Goal: Information Seeking & Learning: Learn about a topic

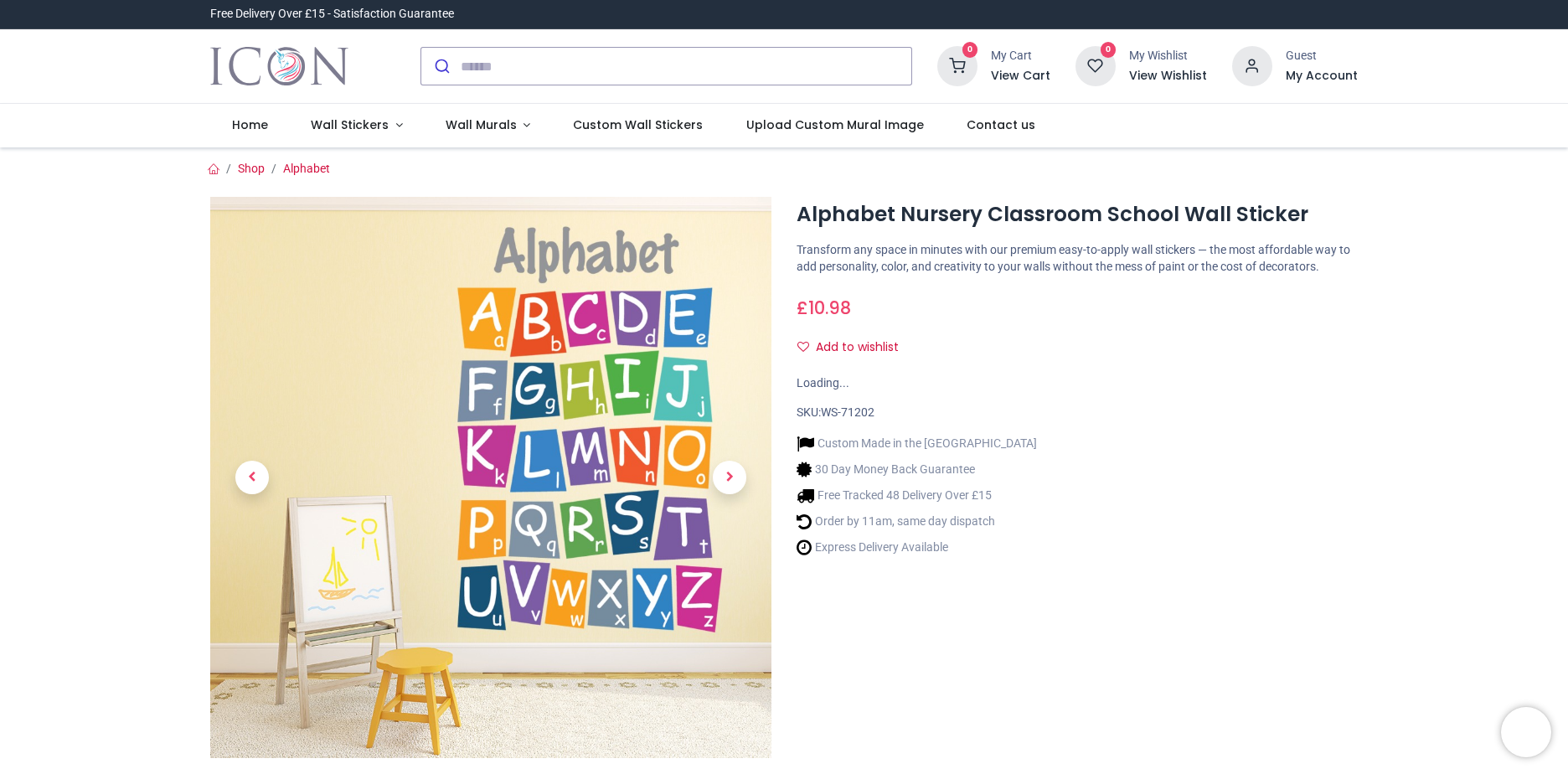
click at [1177, 391] on div "Alphabet Nursery Classroom School Wall Sticker [URL][DOMAIN_NAME] [URL][DOMAIN_…" at bounding box center [1077, 522] width 586 height 652
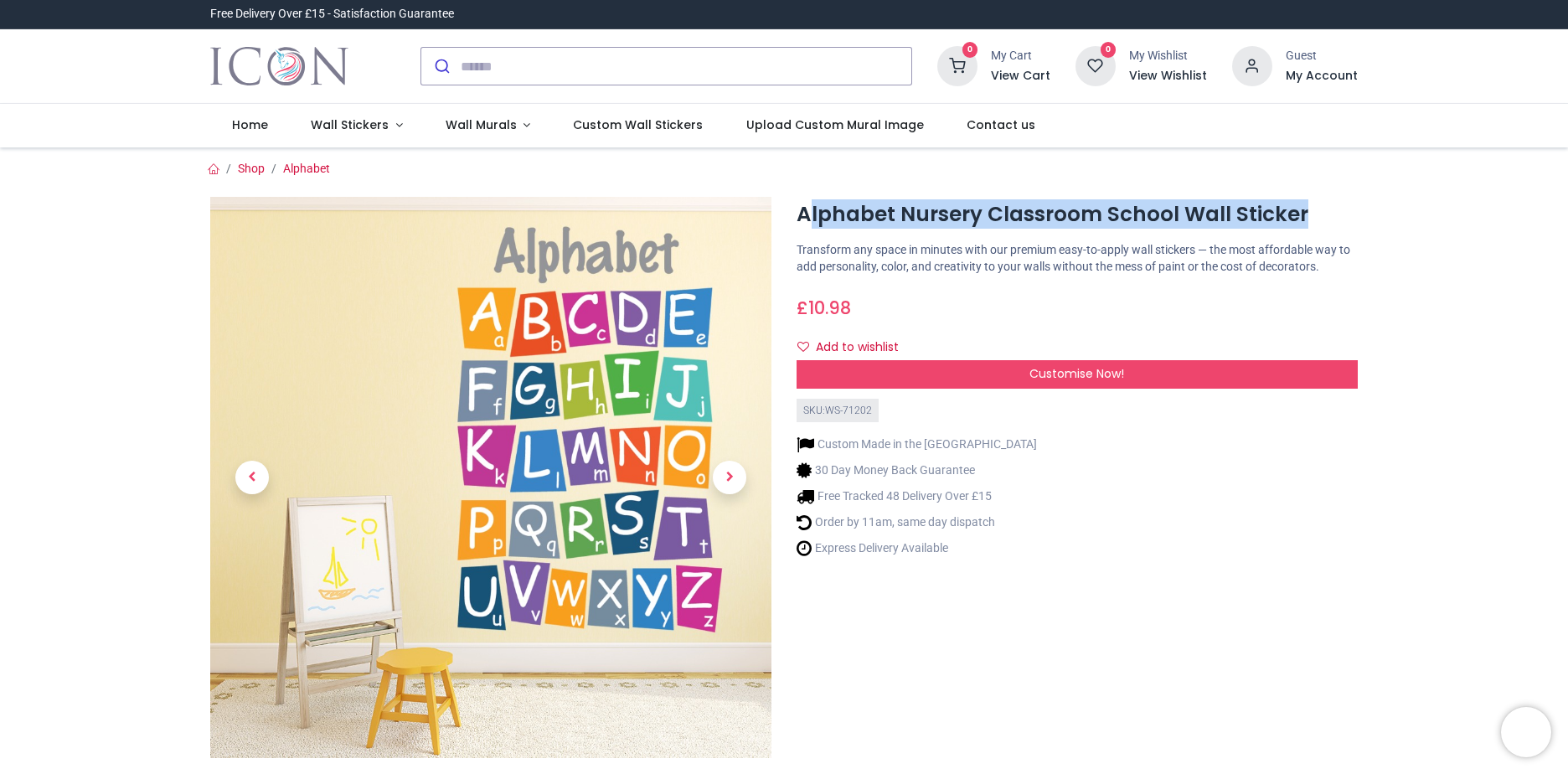
drag, startPoint x: 811, startPoint y: 211, endPoint x: 1319, endPoint y: 211, distance: 508.0
click at [1319, 211] on h1 "Alphabet Nursery Classroom School Wall Sticker" at bounding box center [1077, 215] width 561 height 29
copy h1 "lphabet Nursery Classroom School Wall Sticker"
click at [1133, 510] on div "Custom Made in the [GEOGRAPHIC_DATA] 30 Day Money Back Guarantee Free Tracked 4…" at bounding box center [1077, 494] width 561 height 144
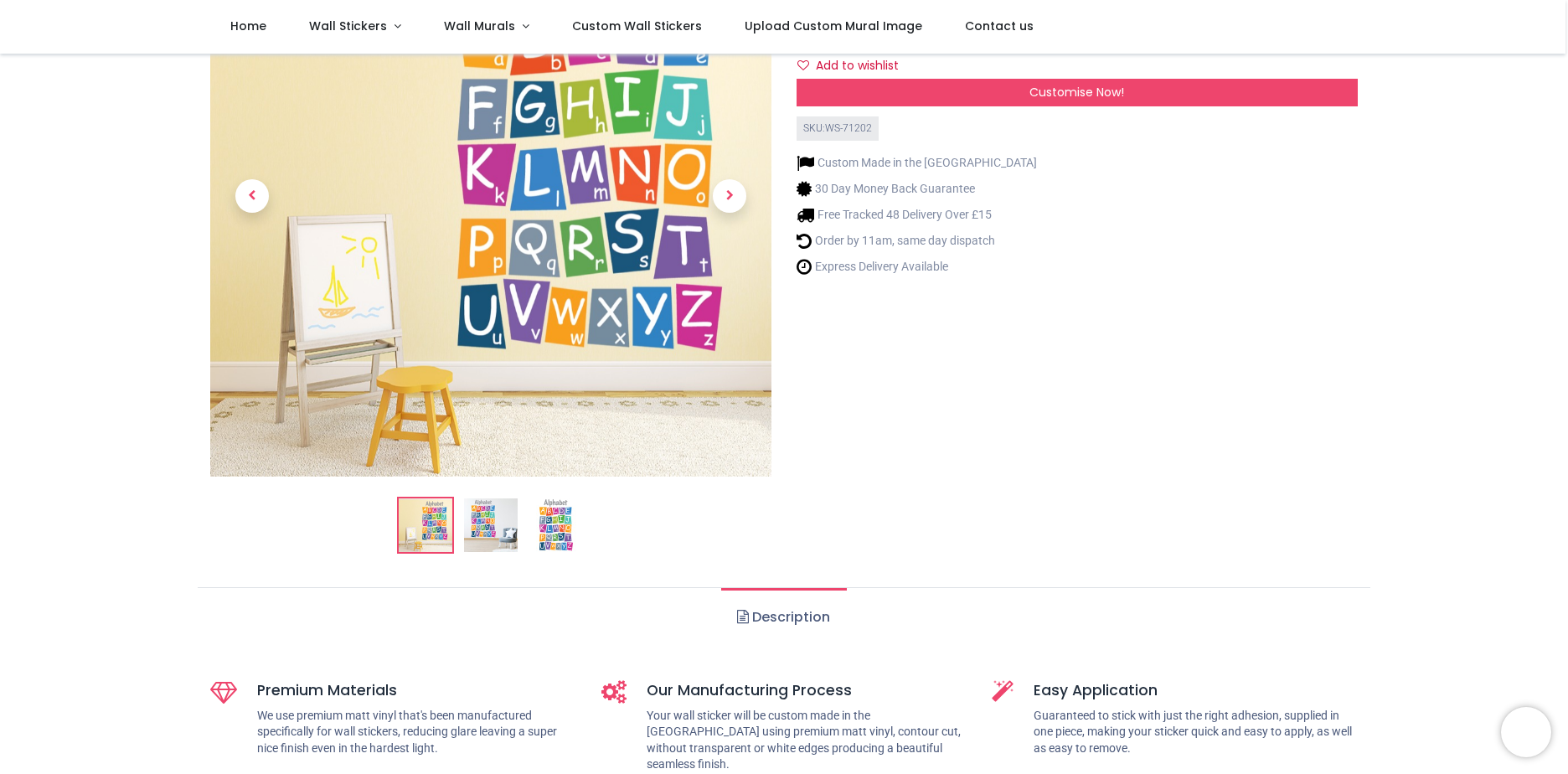
scroll to position [84, 0]
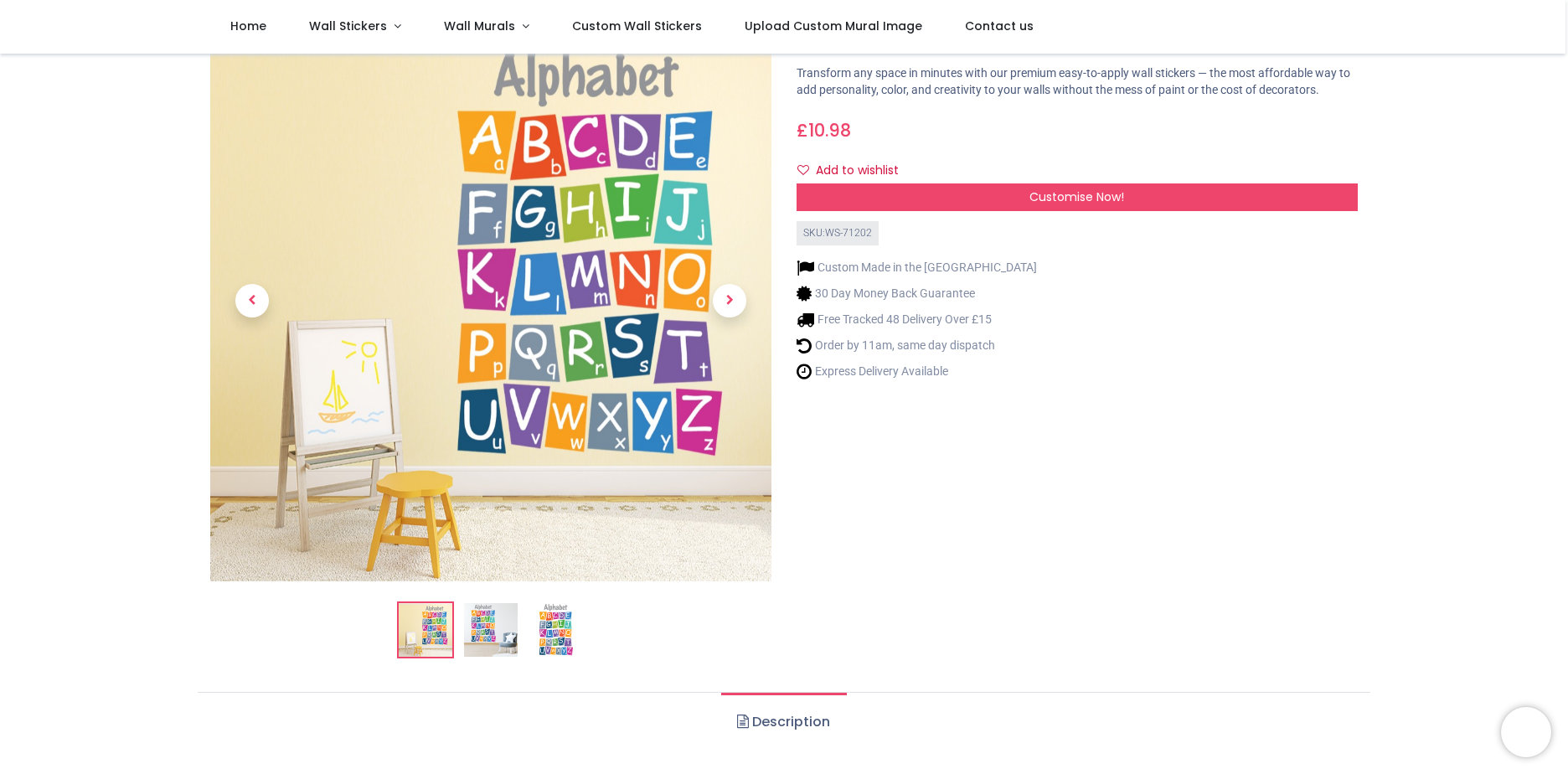
click at [492, 650] on img at bounding box center [491, 630] width 54 height 54
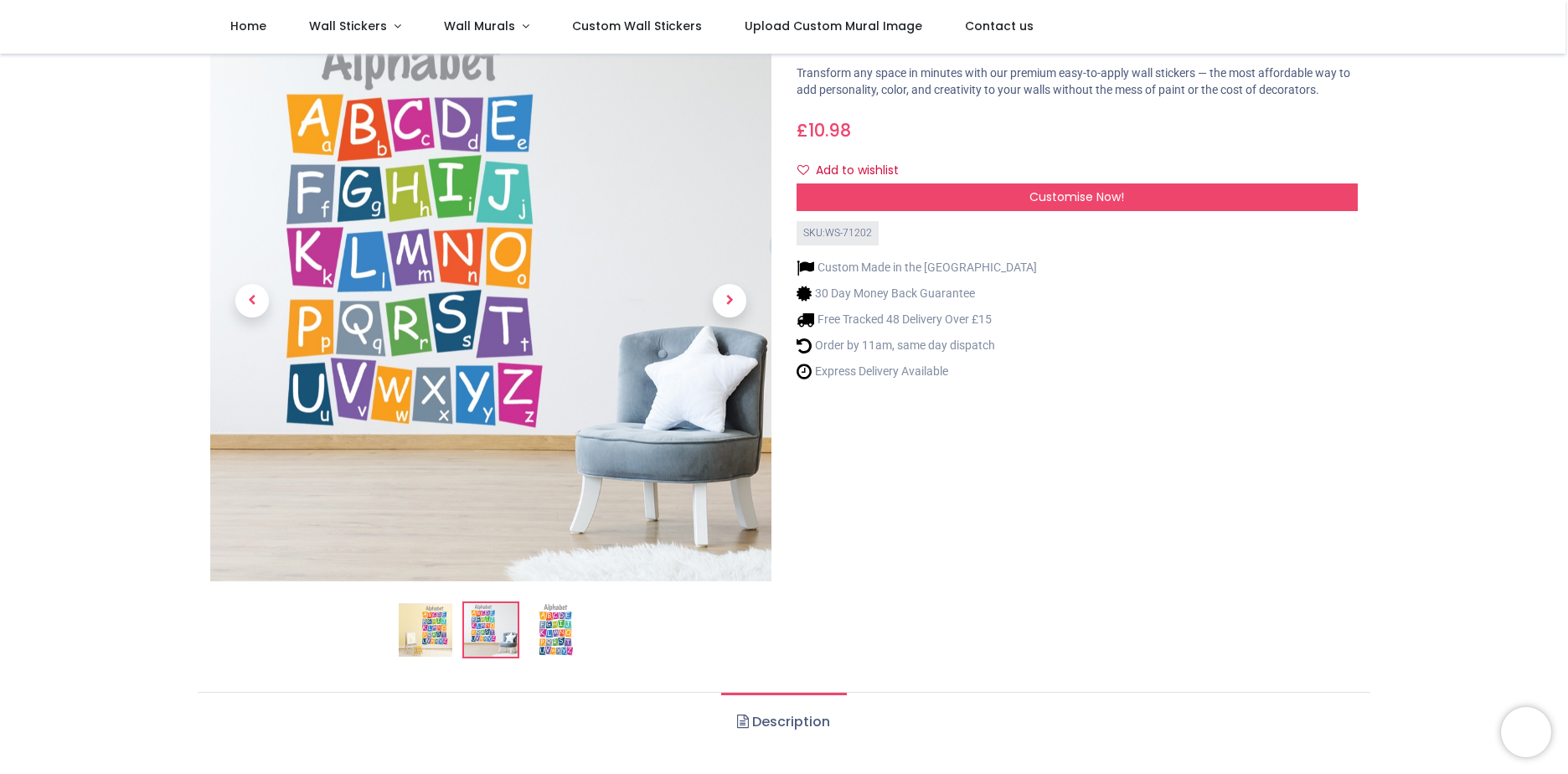
click at [554, 643] on img at bounding box center [556, 630] width 54 height 54
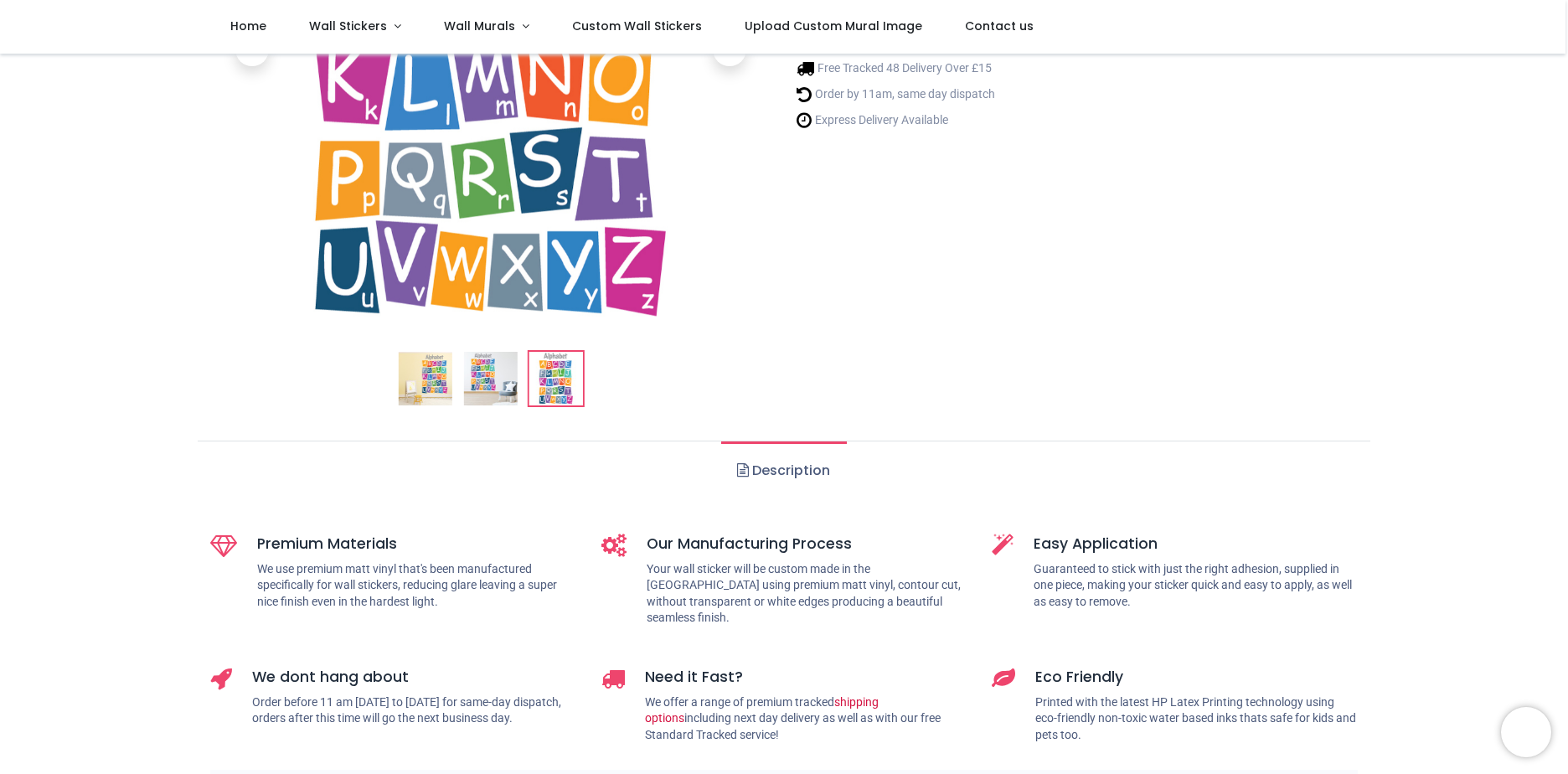
scroll to position [503, 0]
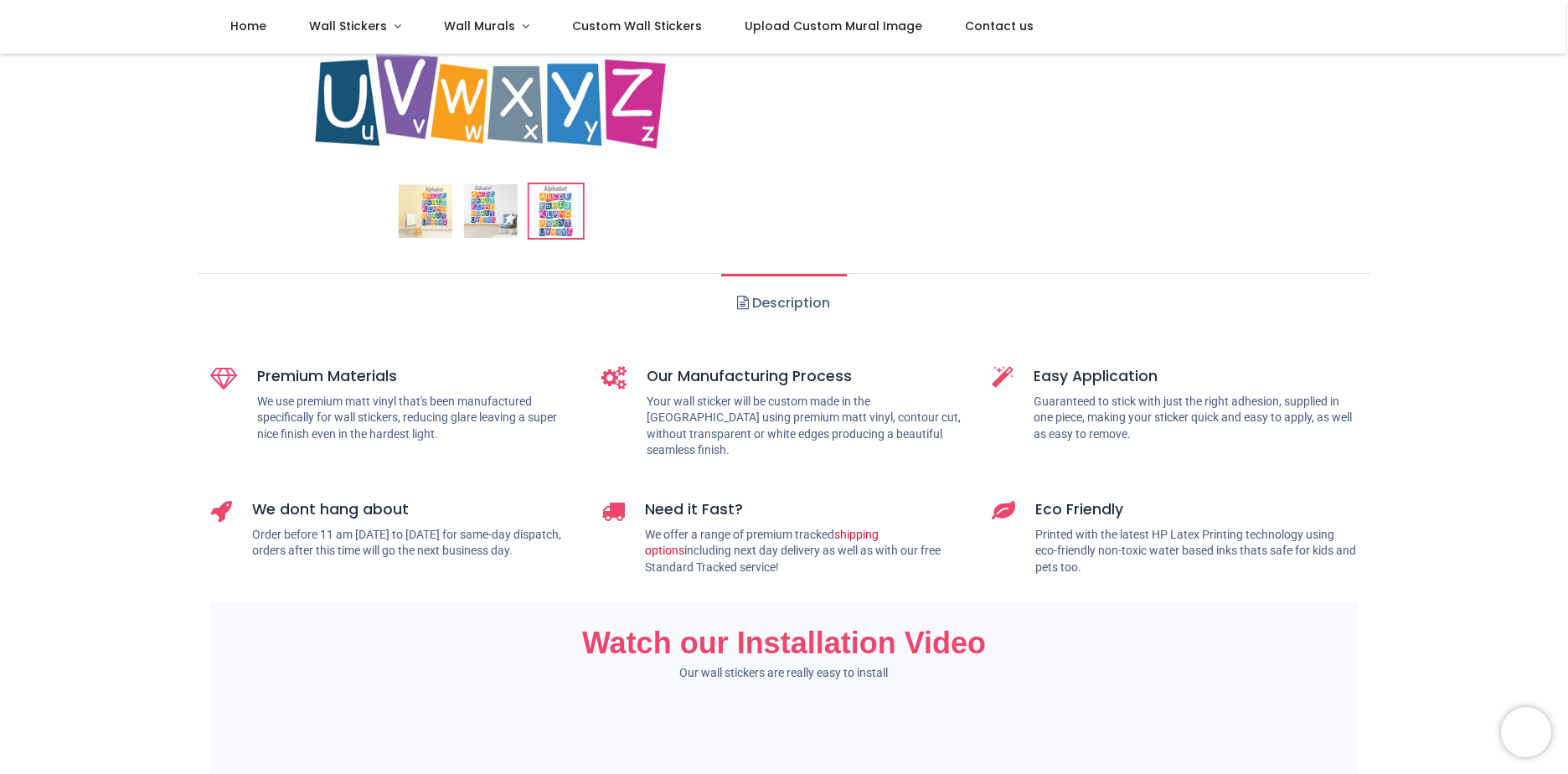
click at [785, 292] on link "Description" at bounding box center [784, 303] width 125 height 59
click at [787, 304] on link "Description" at bounding box center [784, 303] width 125 height 59
click at [740, 306] on span at bounding box center [744, 302] width 12 height 13
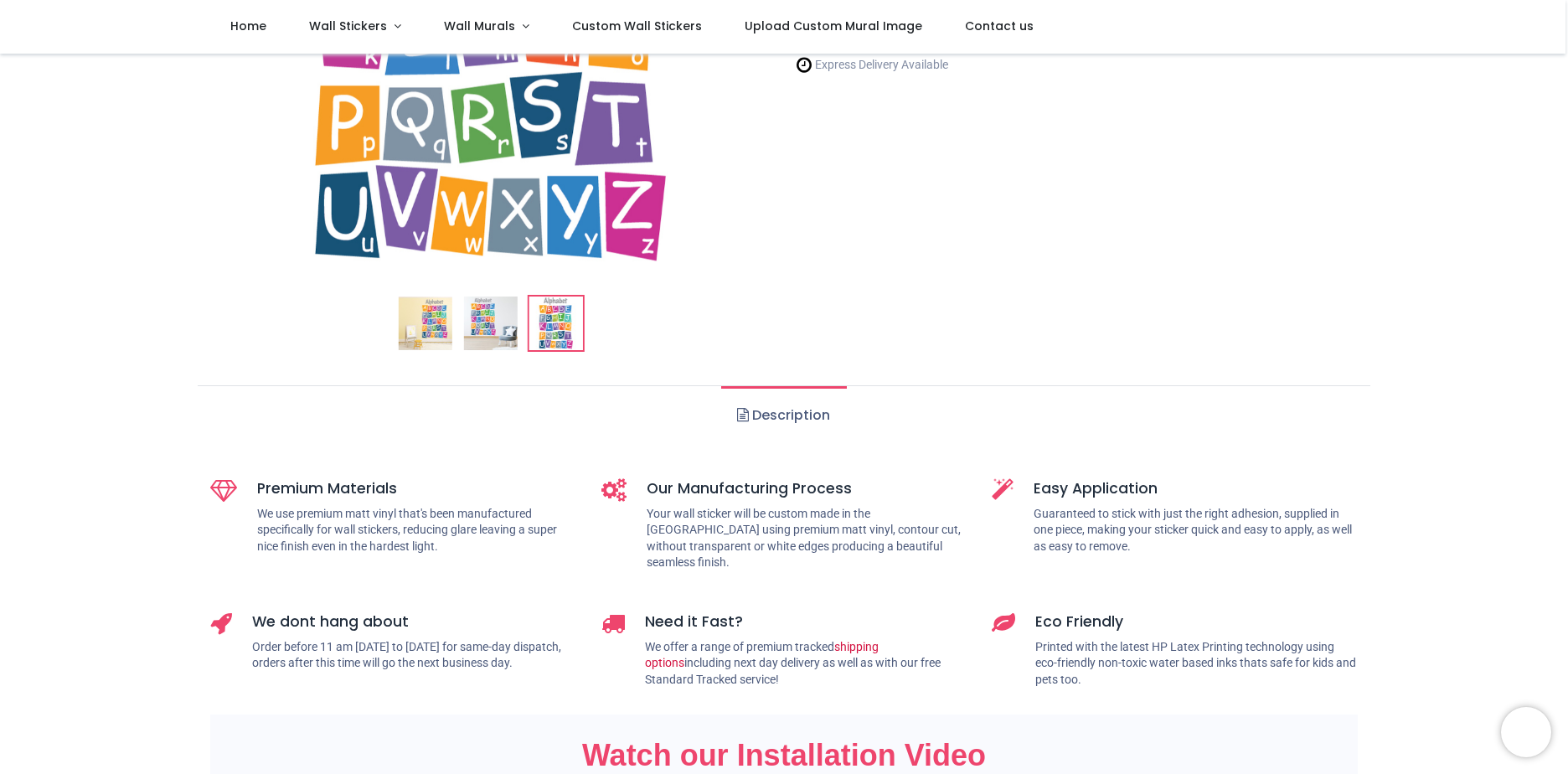
scroll to position [252, 0]
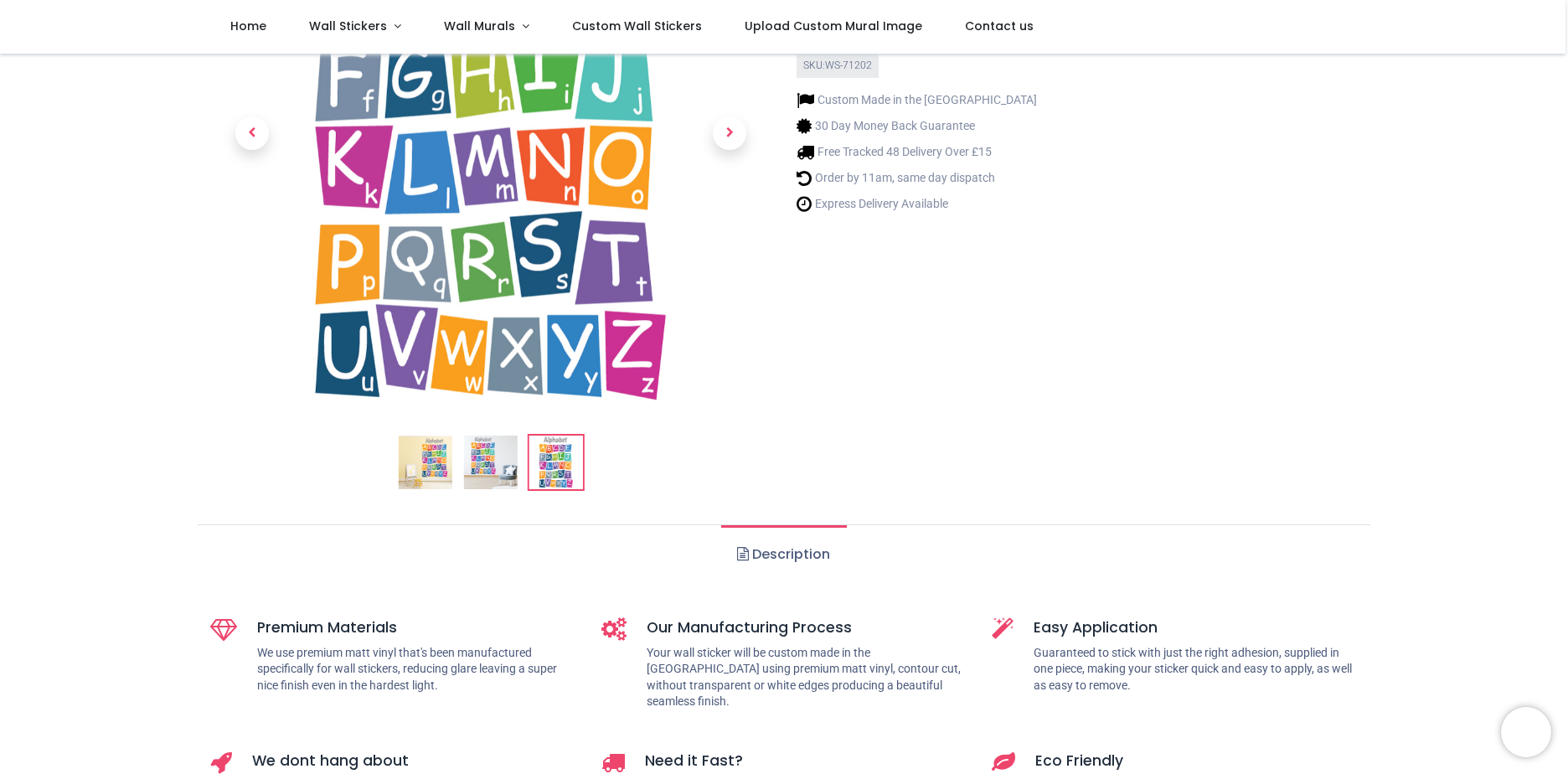
click at [701, 127] on link at bounding box center [730, 133] width 84 height 393
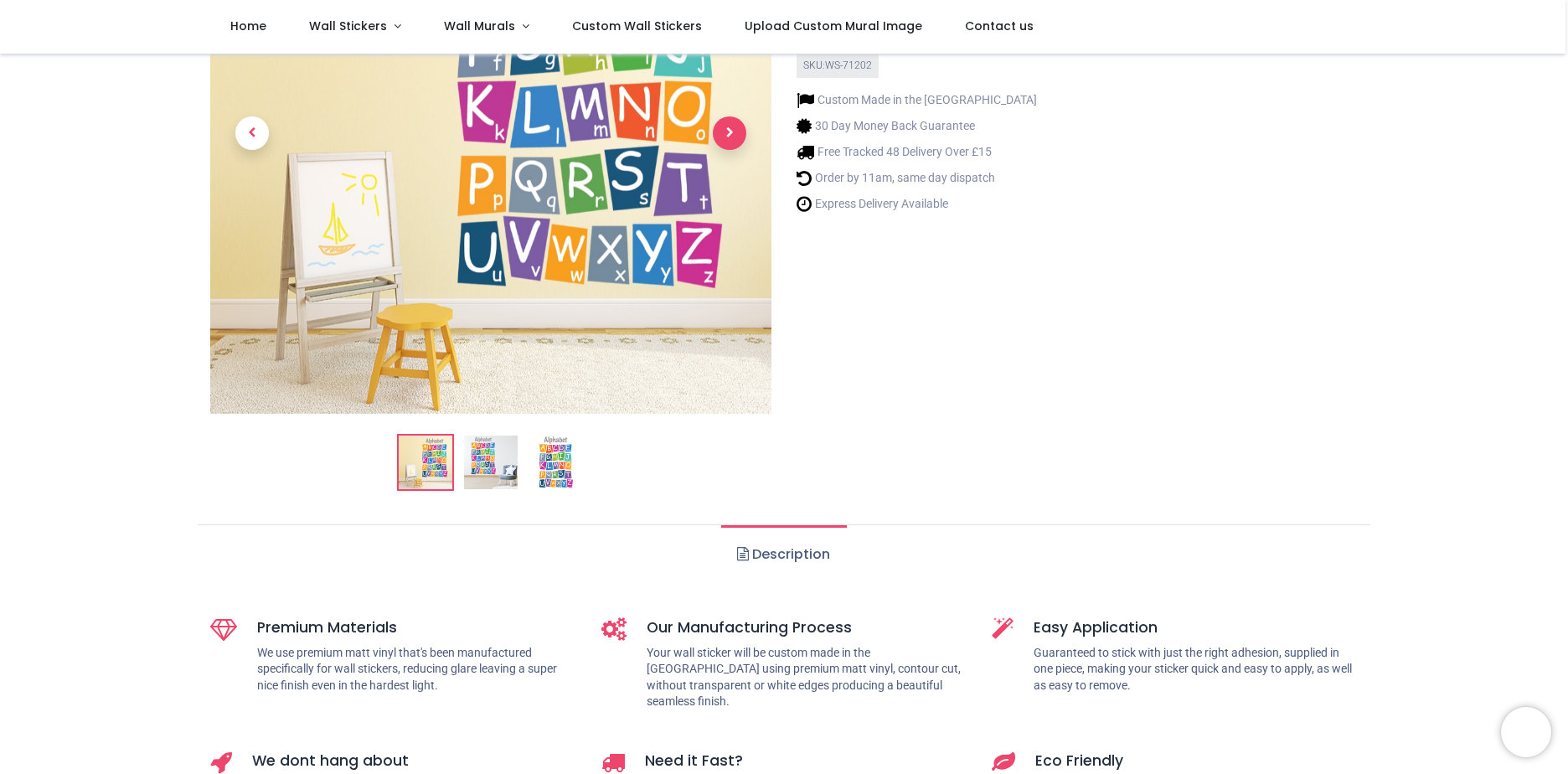
click at [721, 128] on span "Next" at bounding box center [730, 134] width 34 height 34
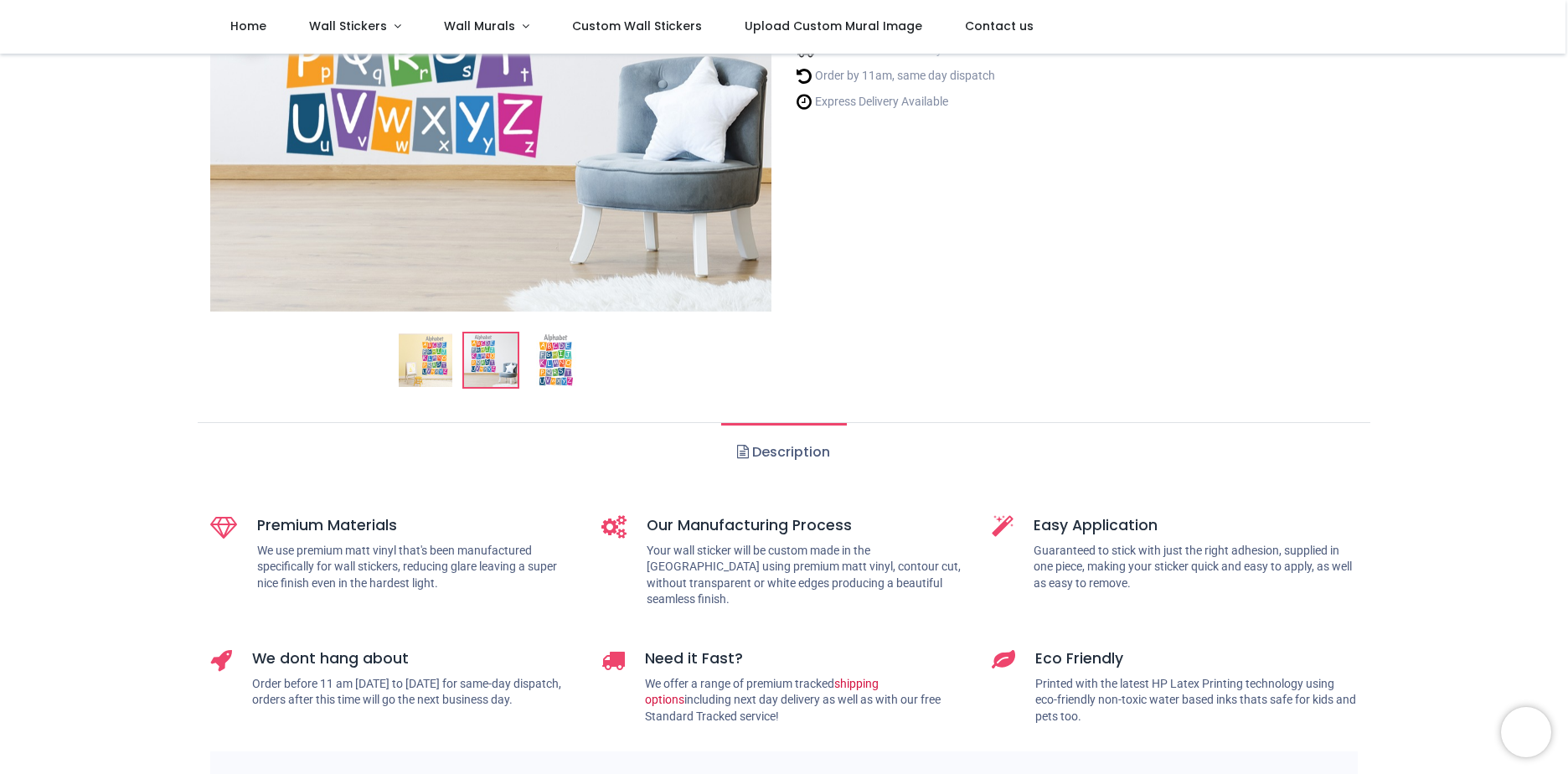
scroll to position [503, 0]
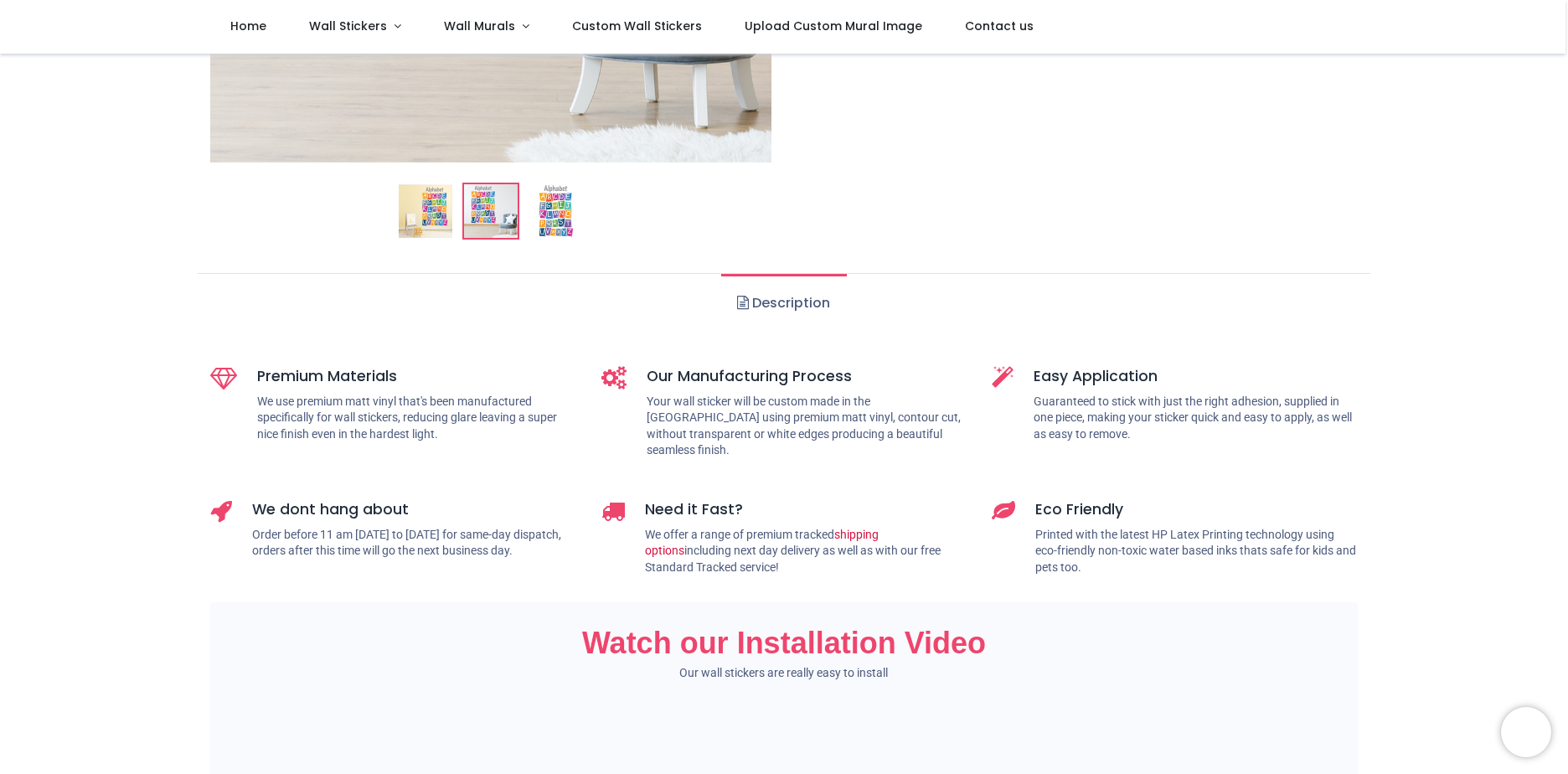
click at [797, 297] on link "Description" at bounding box center [784, 303] width 125 height 59
click at [739, 305] on span at bounding box center [744, 302] width 12 height 13
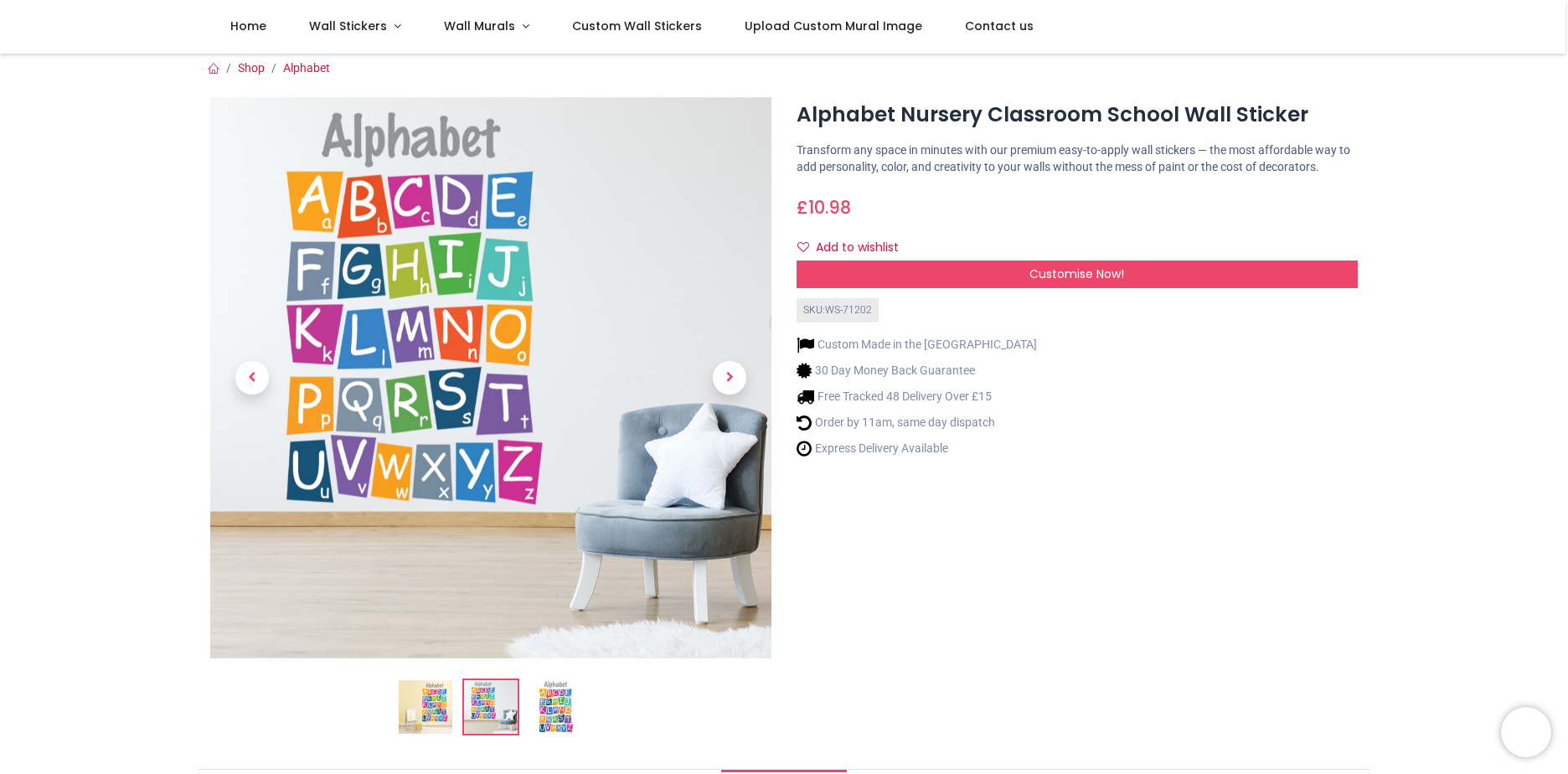
scroll to position [0, 0]
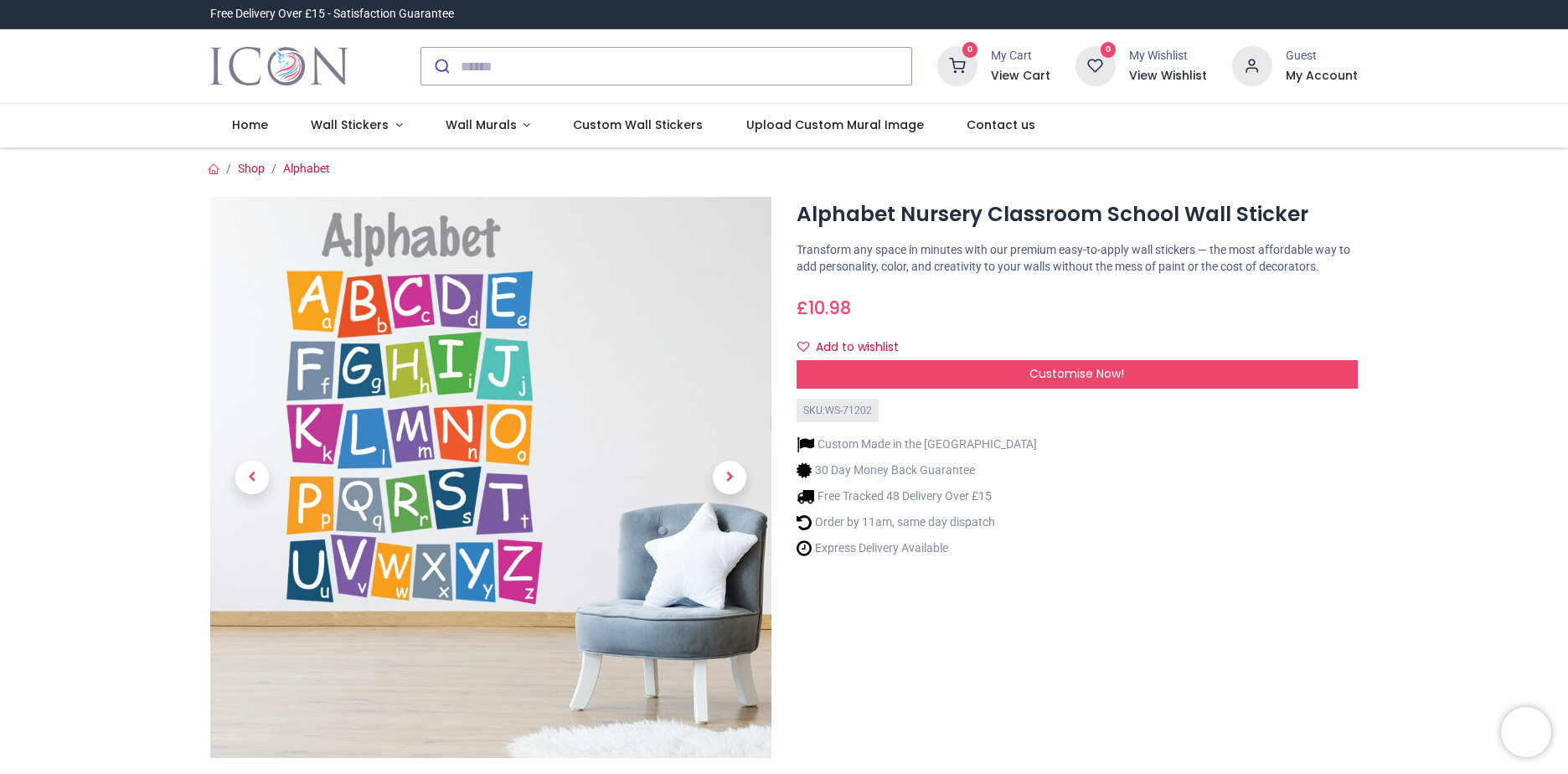
click at [1233, 567] on div "Alphabet Nursery Classroom School Wall Sticker [URL][DOMAIN_NAME] [URL][DOMAIN_…" at bounding box center [1077, 522] width 586 height 652
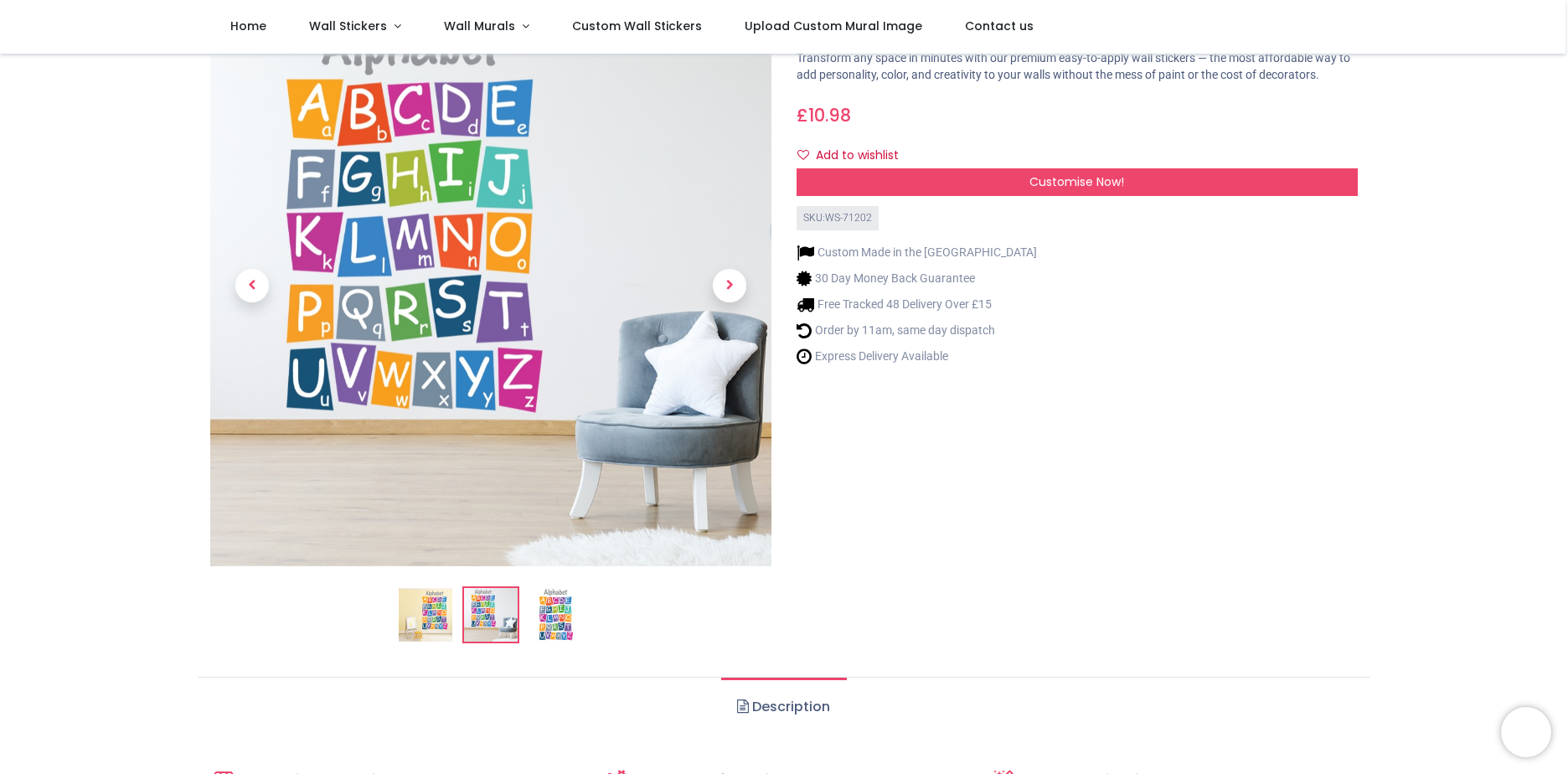
scroll to position [84, 0]
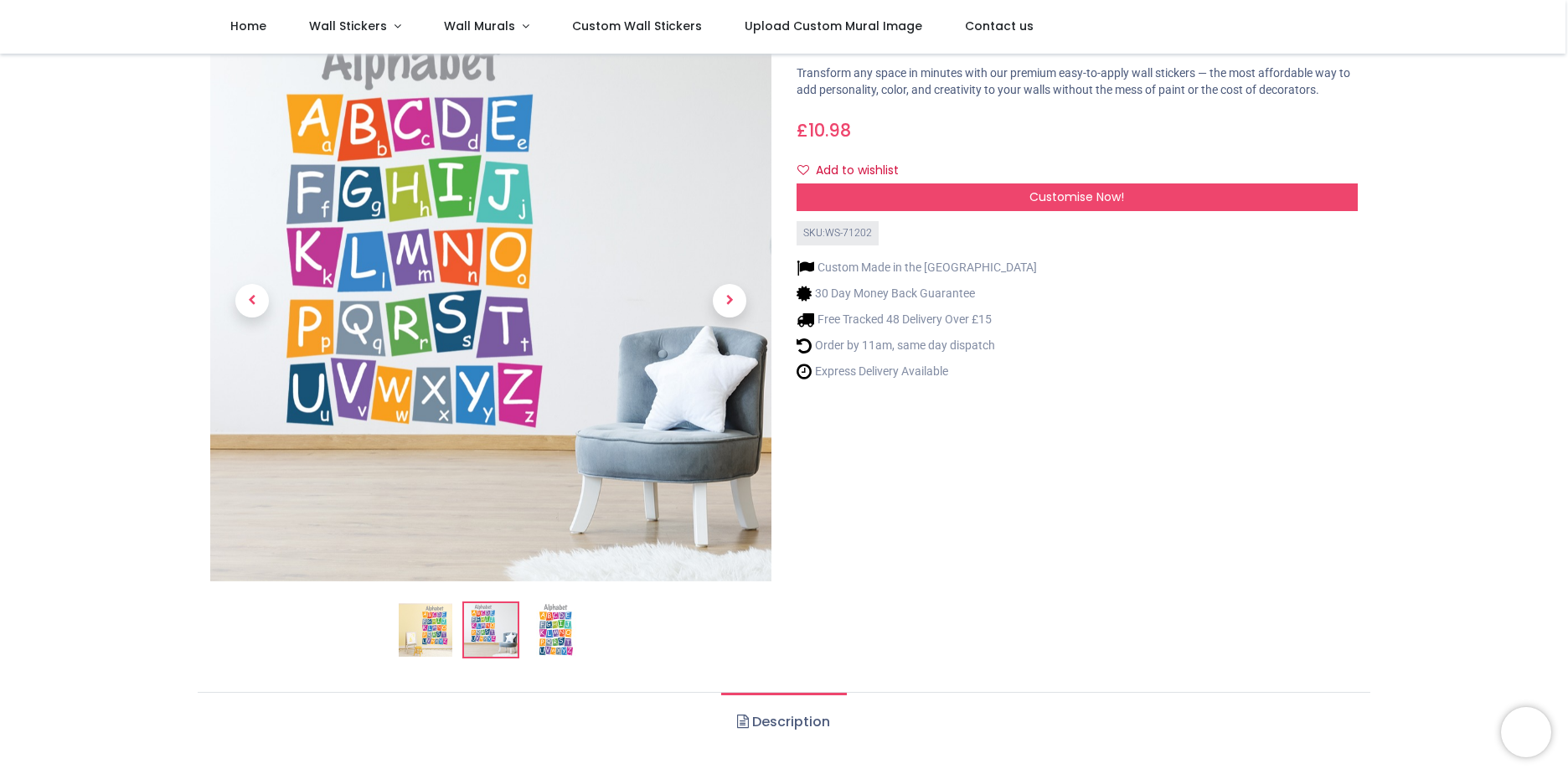
click at [481, 629] on img at bounding box center [491, 630] width 54 height 54
click at [555, 629] on img at bounding box center [556, 630] width 54 height 54
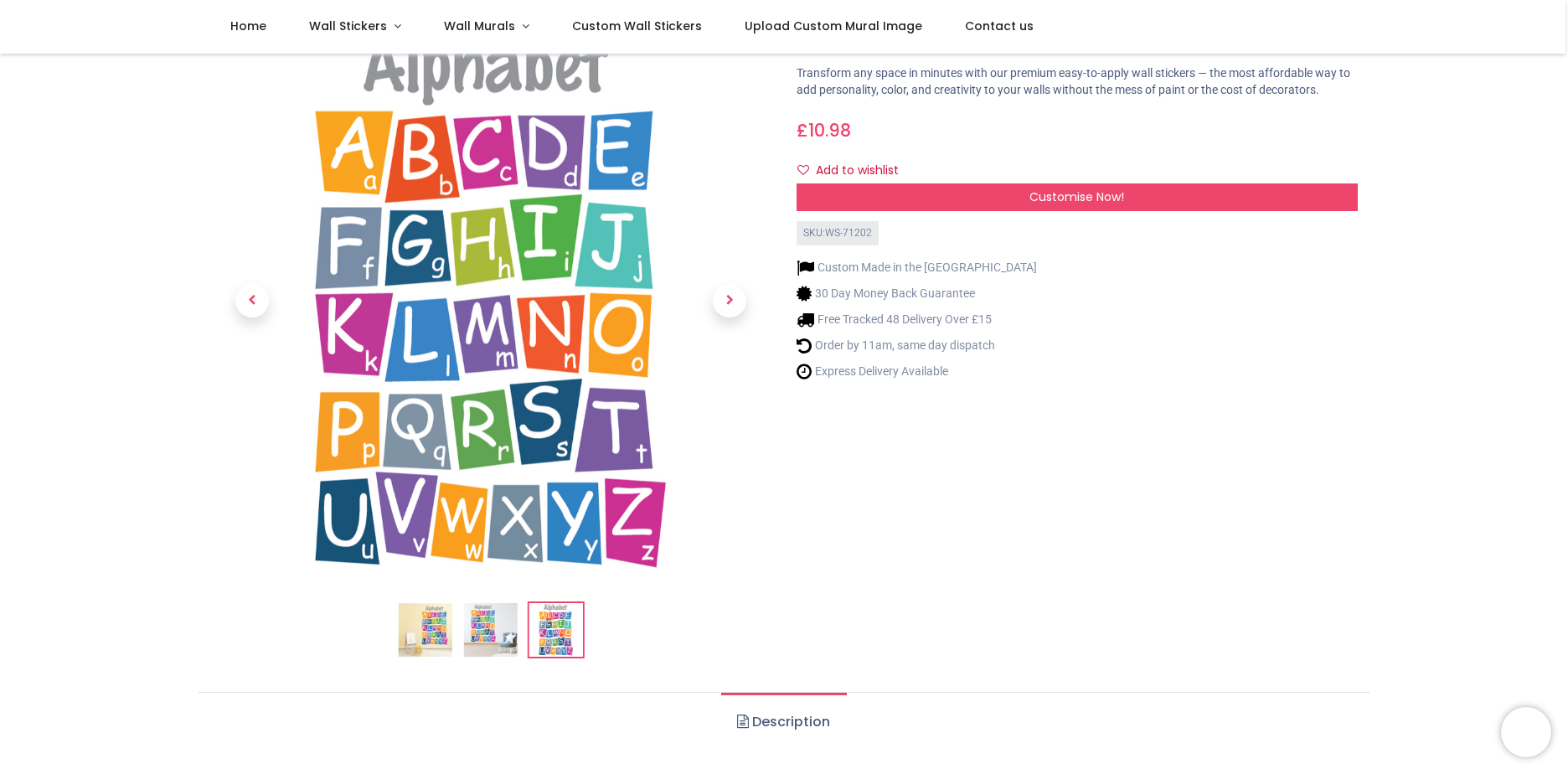
click at [448, 623] on img at bounding box center [425, 630] width 54 height 54
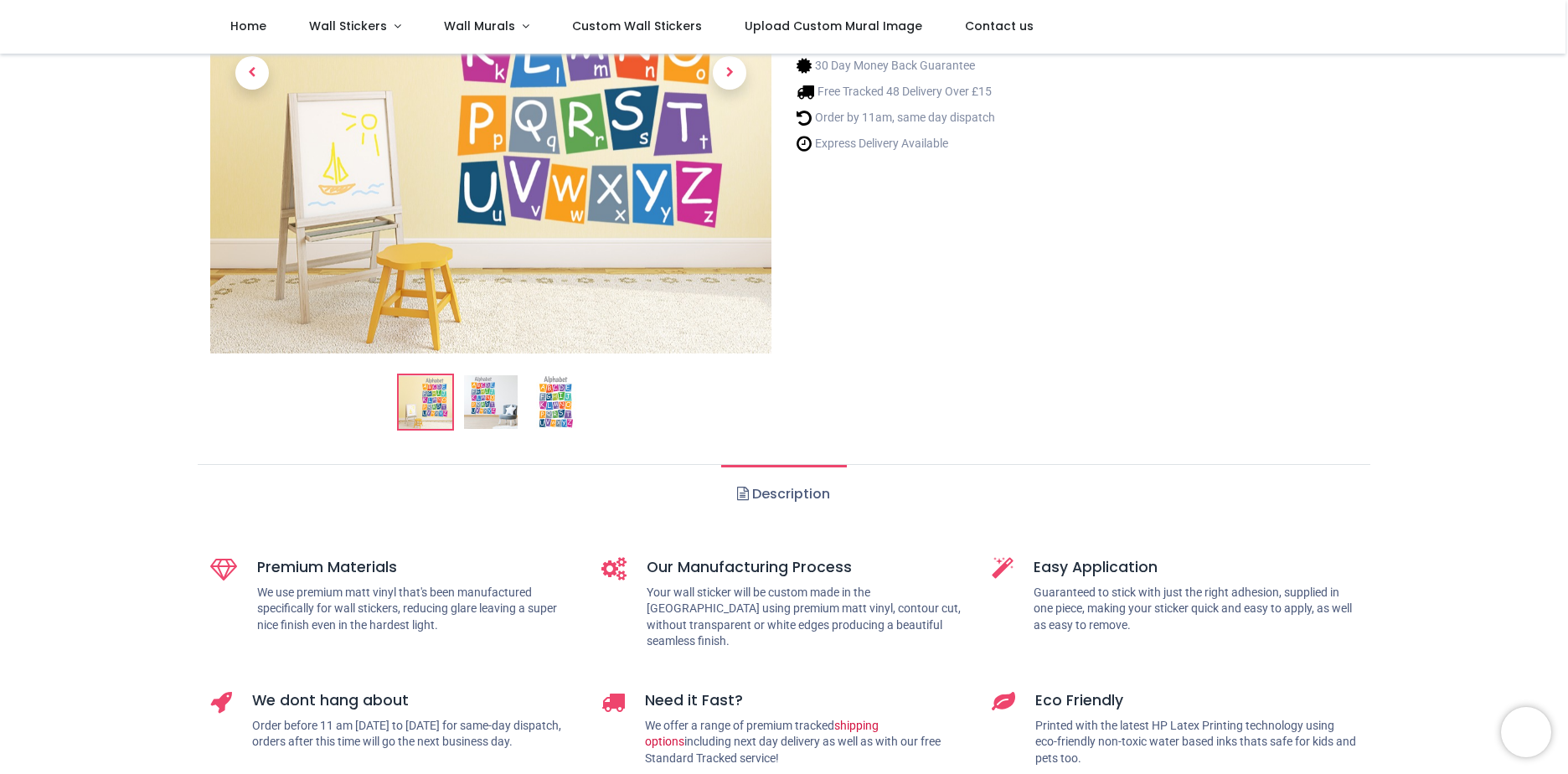
scroll to position [252, 0]
